Goal: Task Accomplishment & Management: Manage account settings

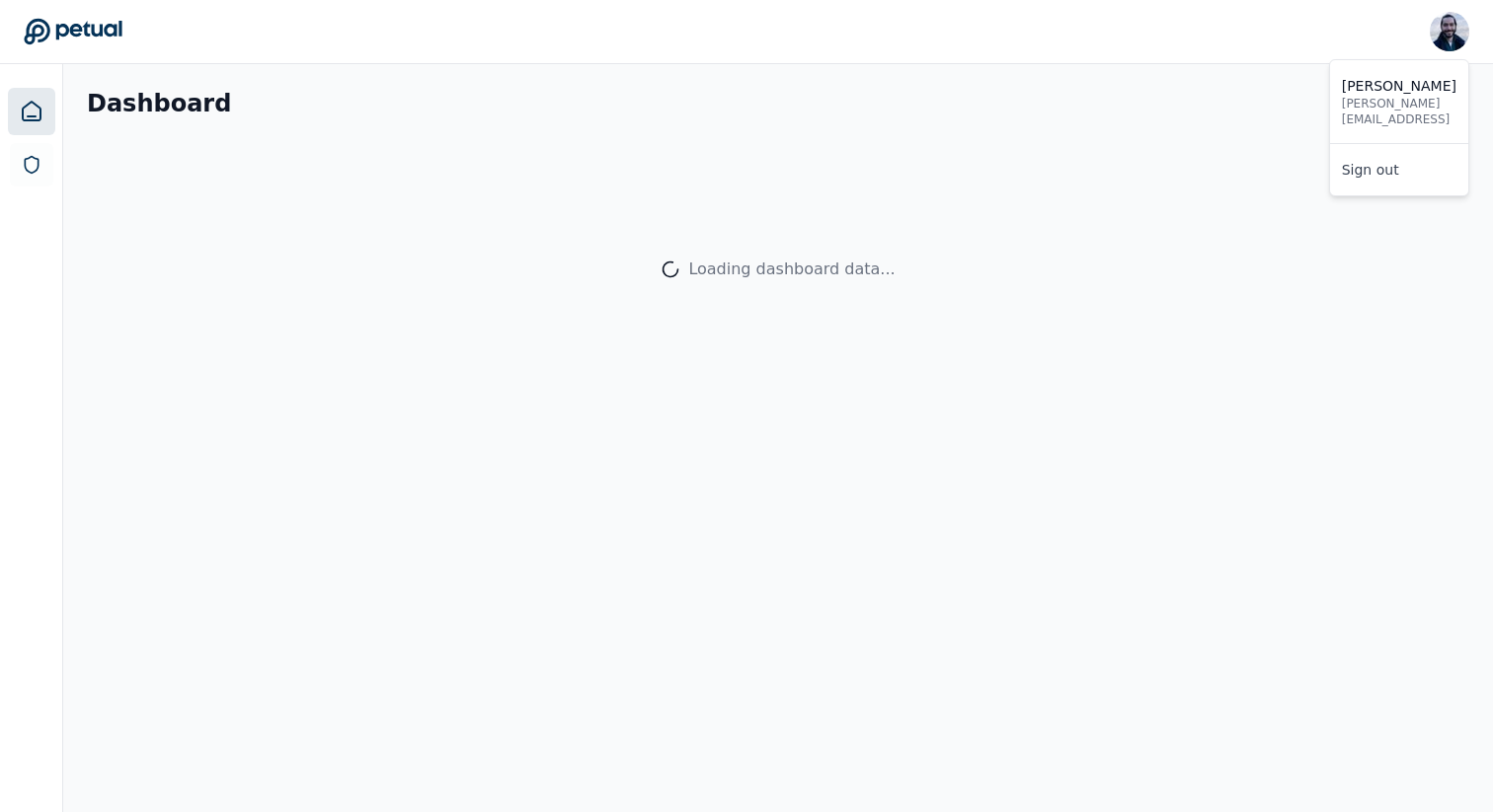
click at [1453, 45] on img at bounding box center [1449, 32] width 40 height 40
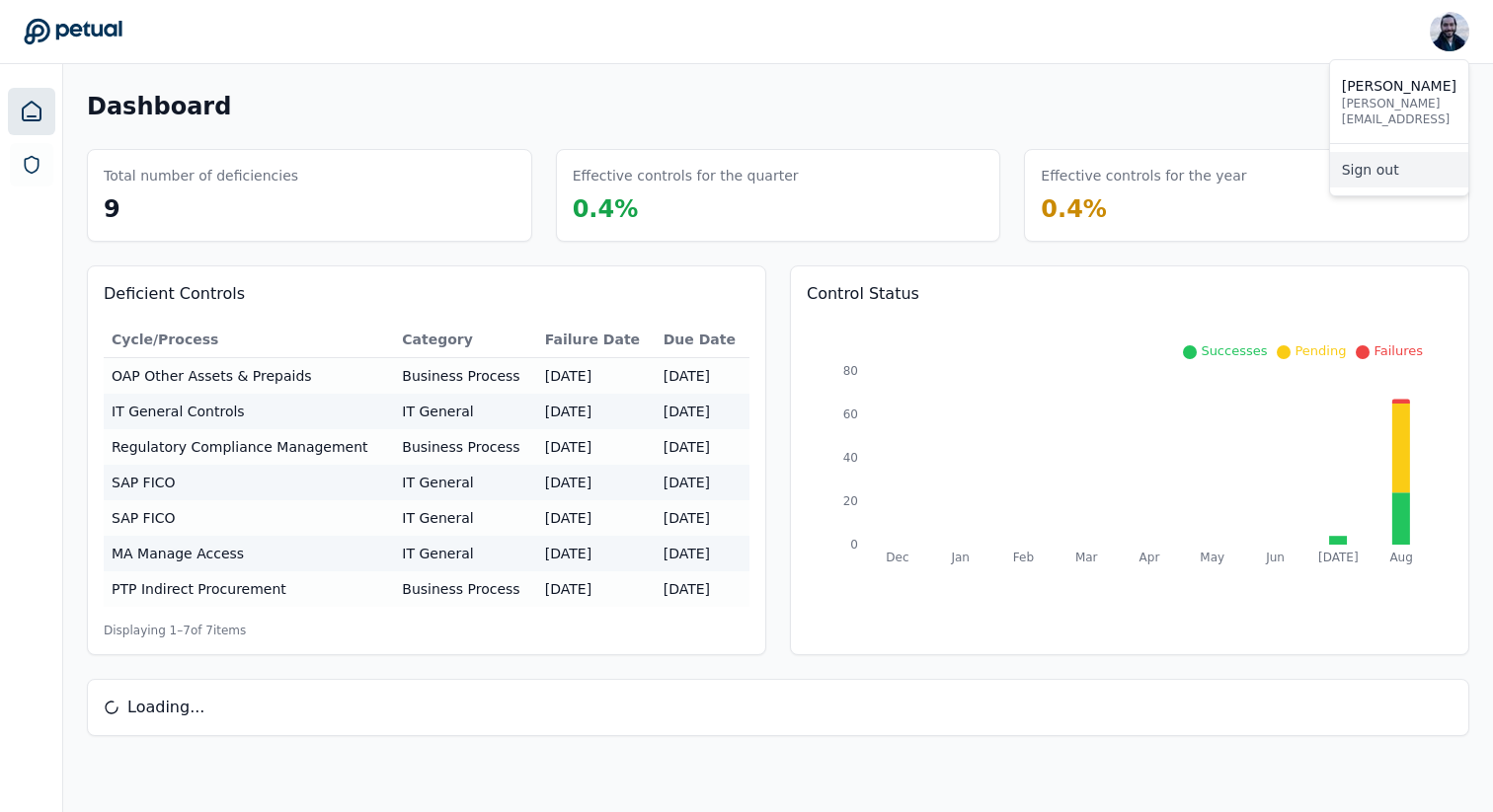
click at [1407, 174] on link "Sign out" at bounding box center [1399, 170] width 139 height 36
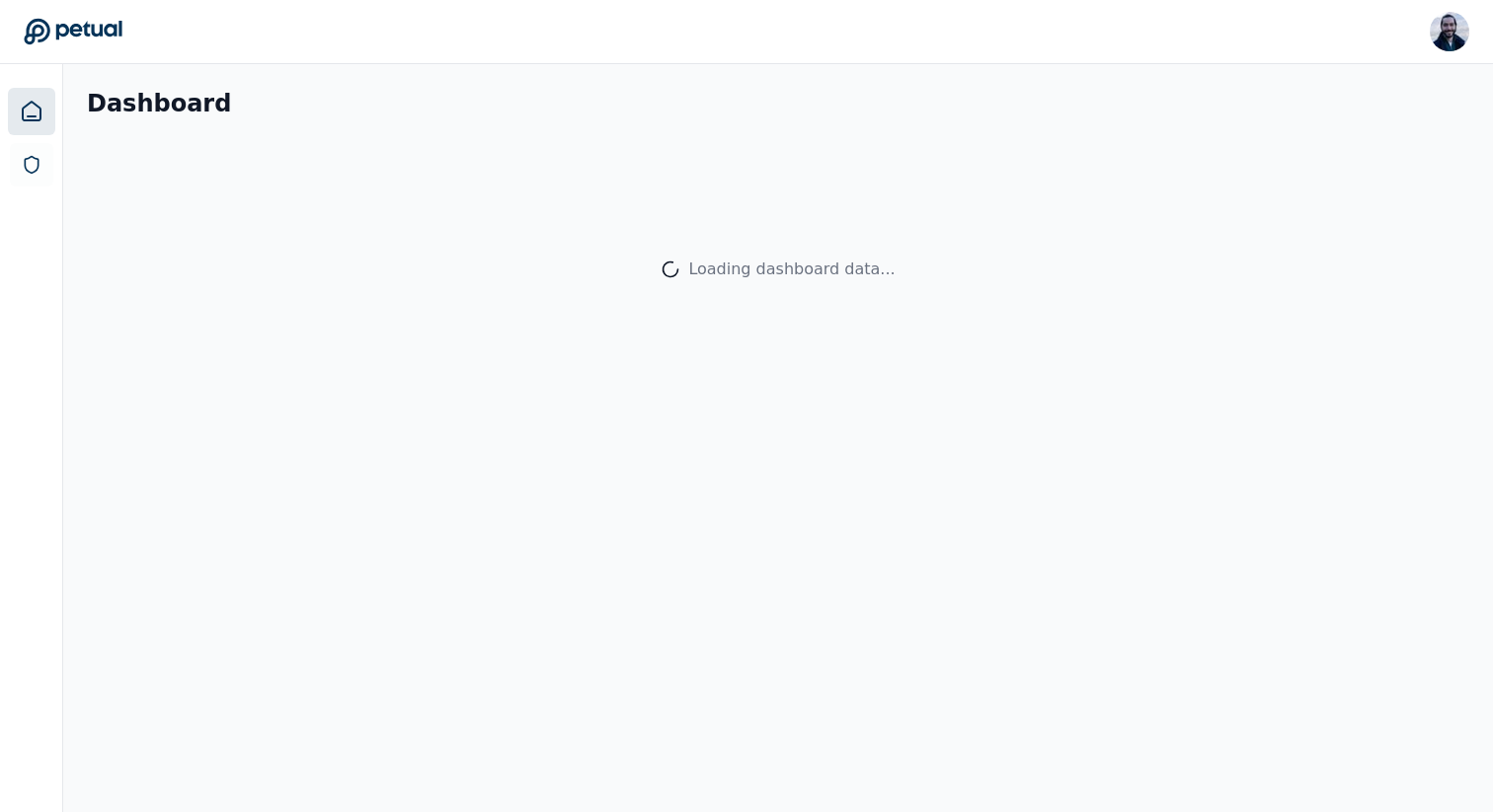
drag, startPoint x: 0, startPoint y: 0, endPoint x: 856, endPoint y: 396, distance: 943.2
click at [856, 396] on main "Dashboard Loading dashboard data..." at bounding box center [778, 438] width 1430 height 748
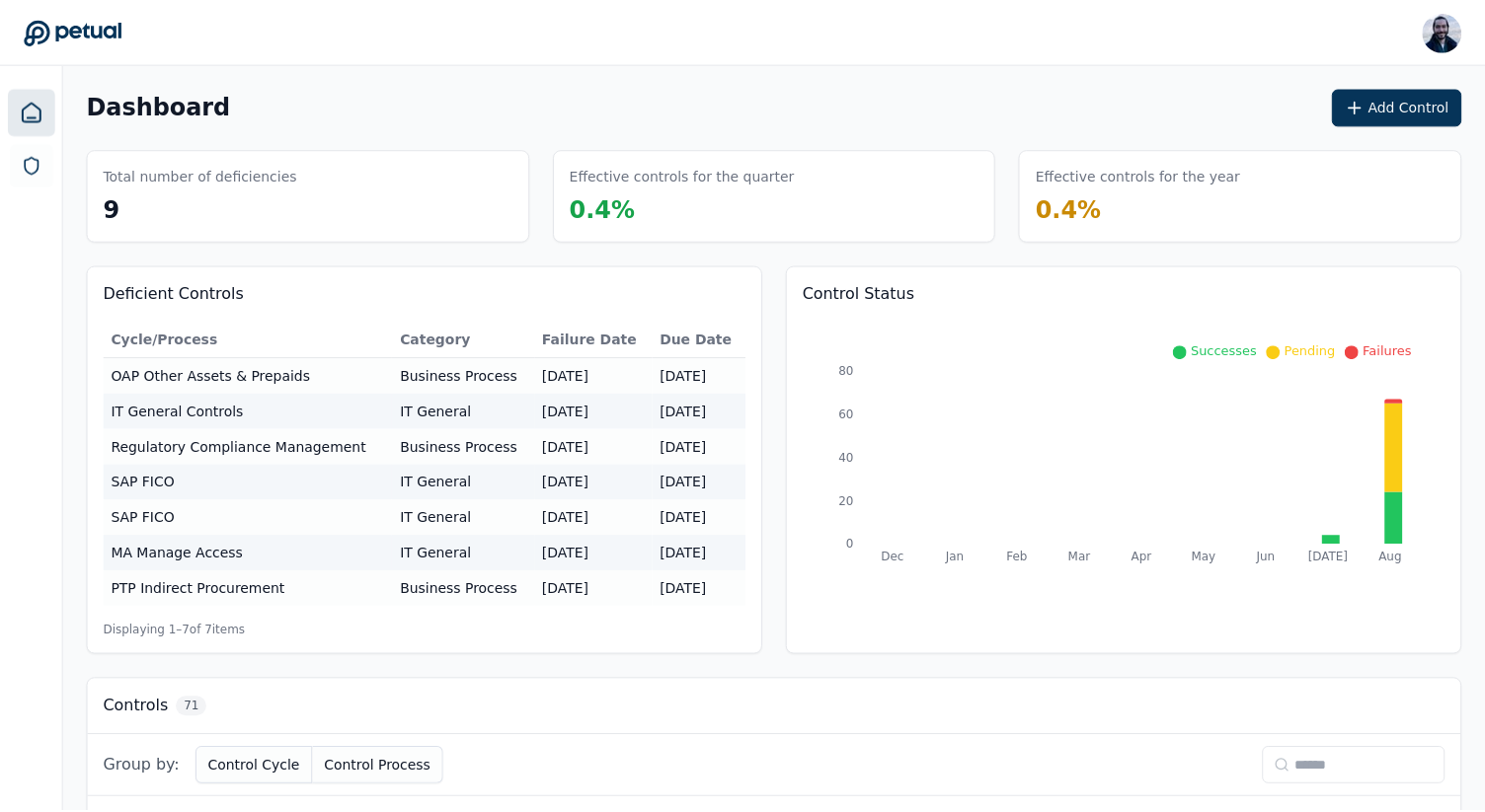
scroll to position [3, 0]
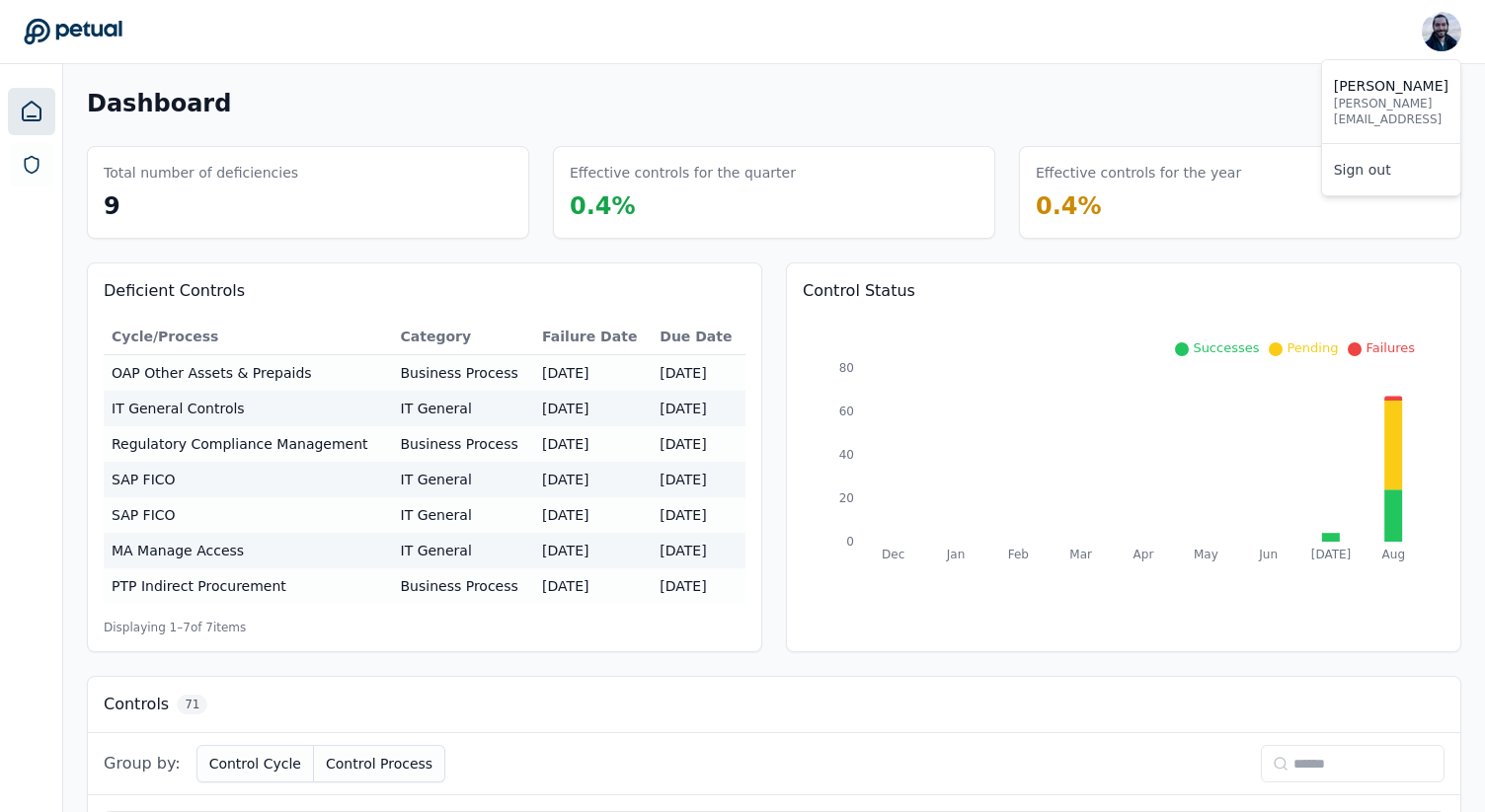
click at [1444, 21] on img at bounding box center [1441, 32] width 40 height 40
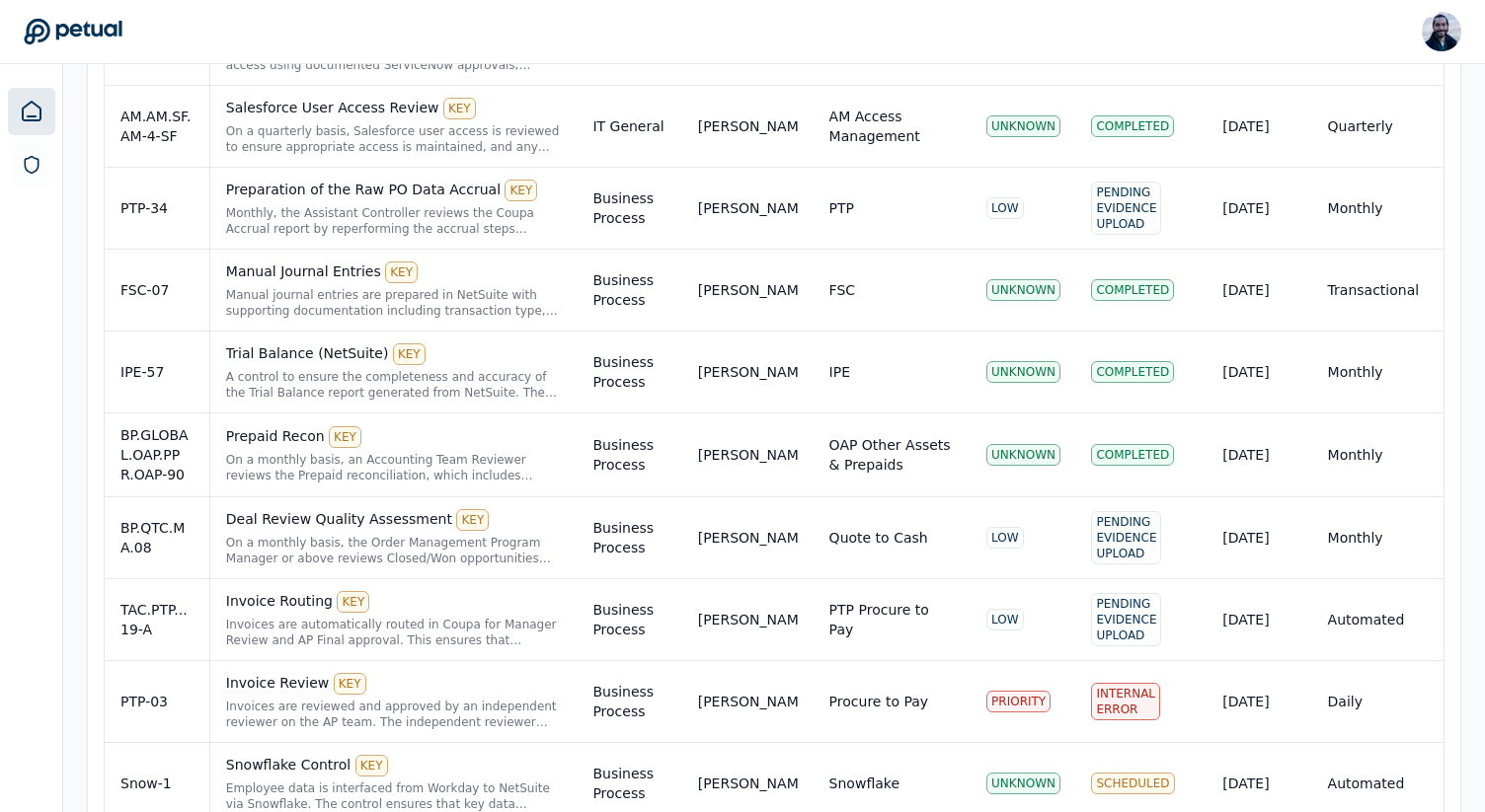
scroll to position [597, 0]
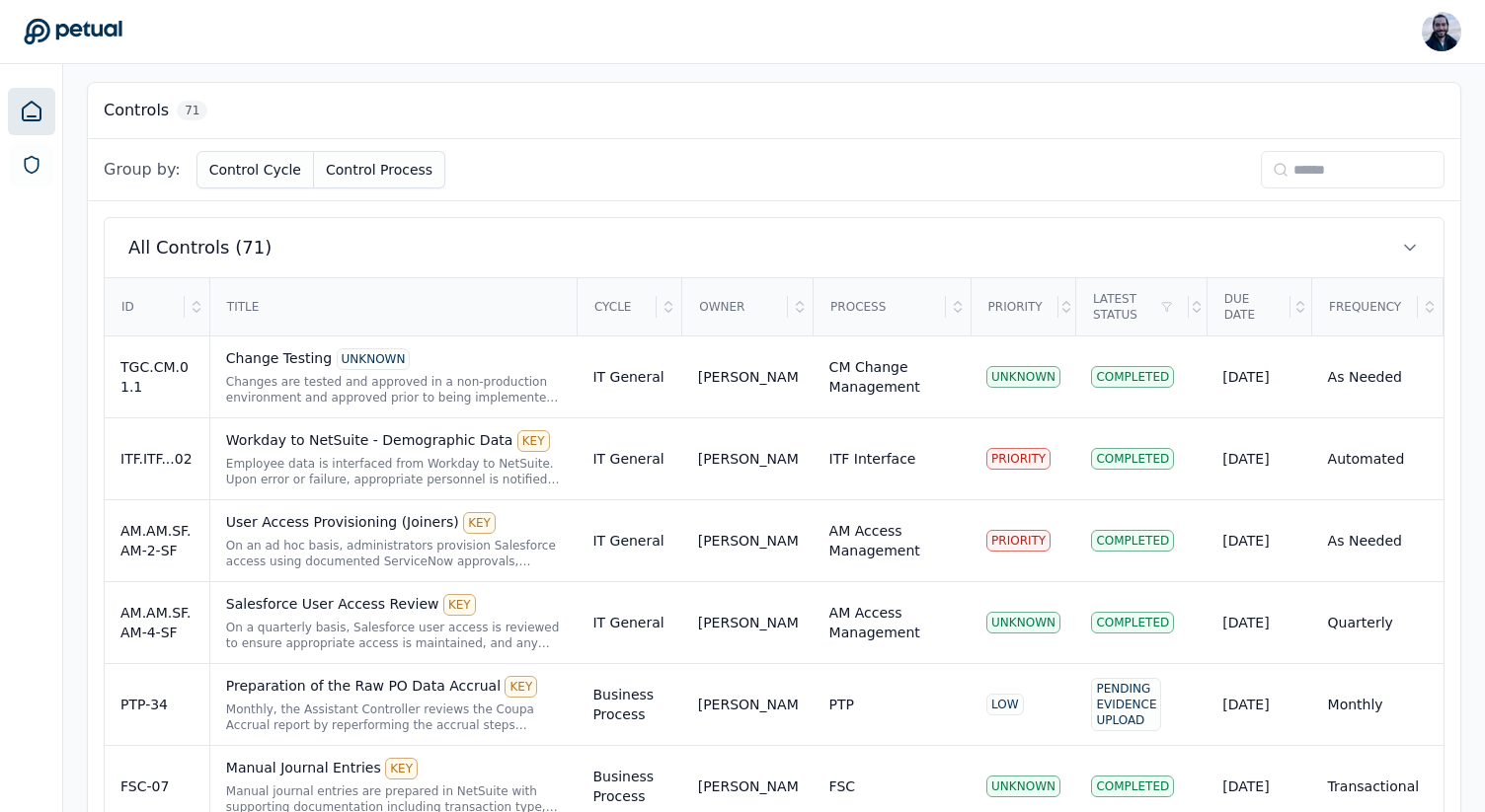
click at [1300, 170] on input at bounding box center [1352, 170] width 184 height 38
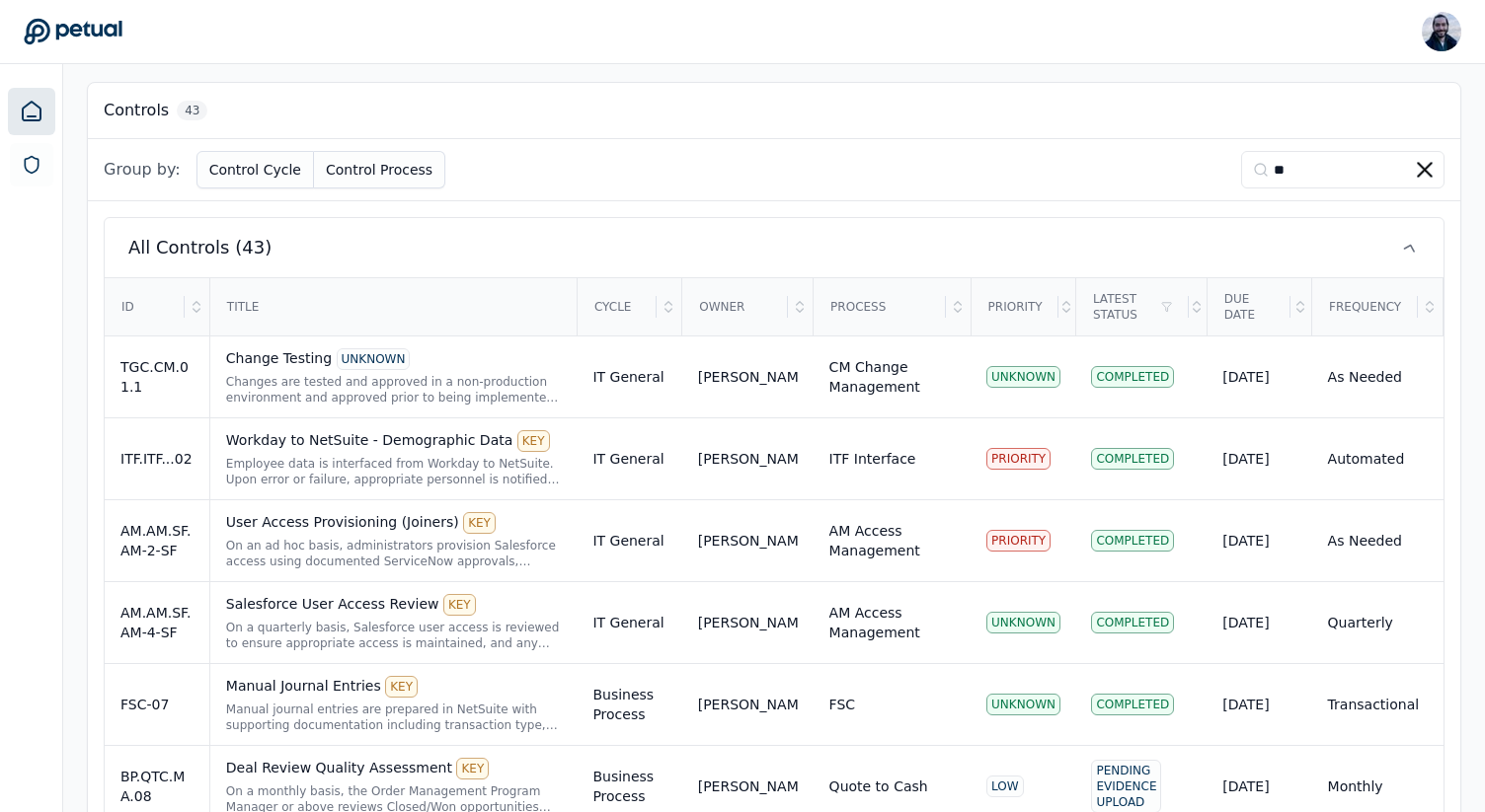
type input "*"
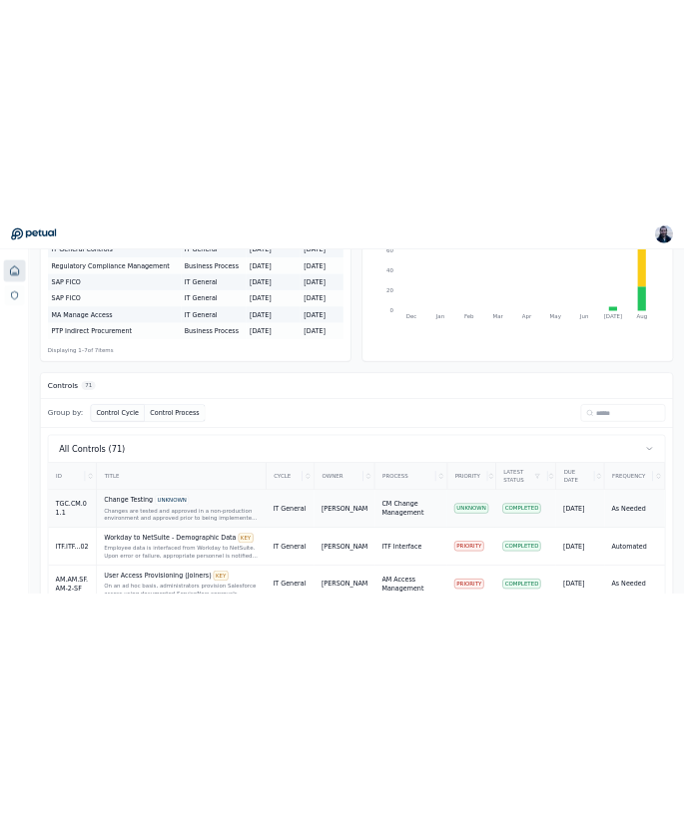
scroll to position [0, 0]
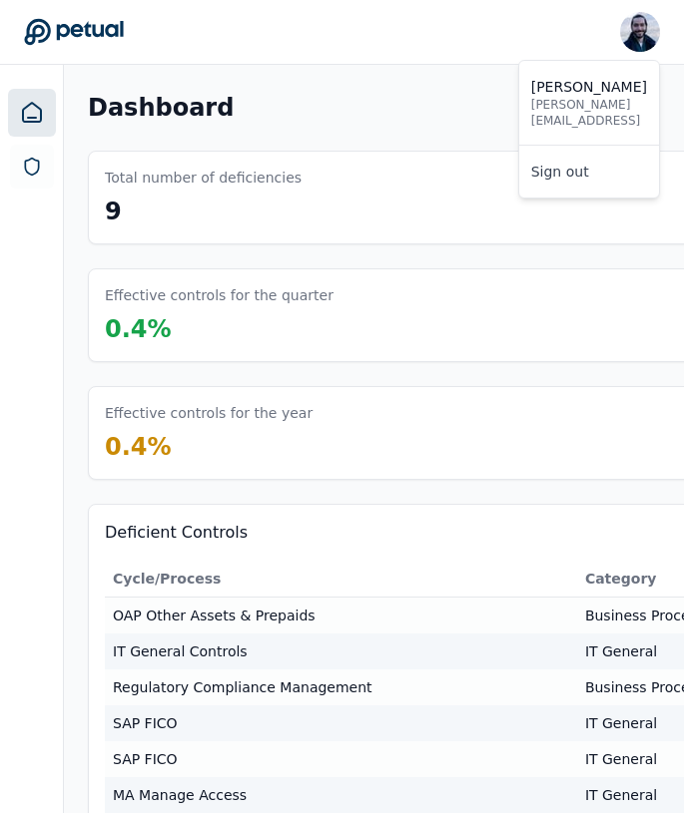
click at [646, 34] on img at bounding box center [640, 32] width 40 height 40
click at [605, 181] on link "Sign out" at bounding box center [589, 172] width 140 height 36
